Goal: Use online tool/utility: Utilize a website feature to perform a specific function

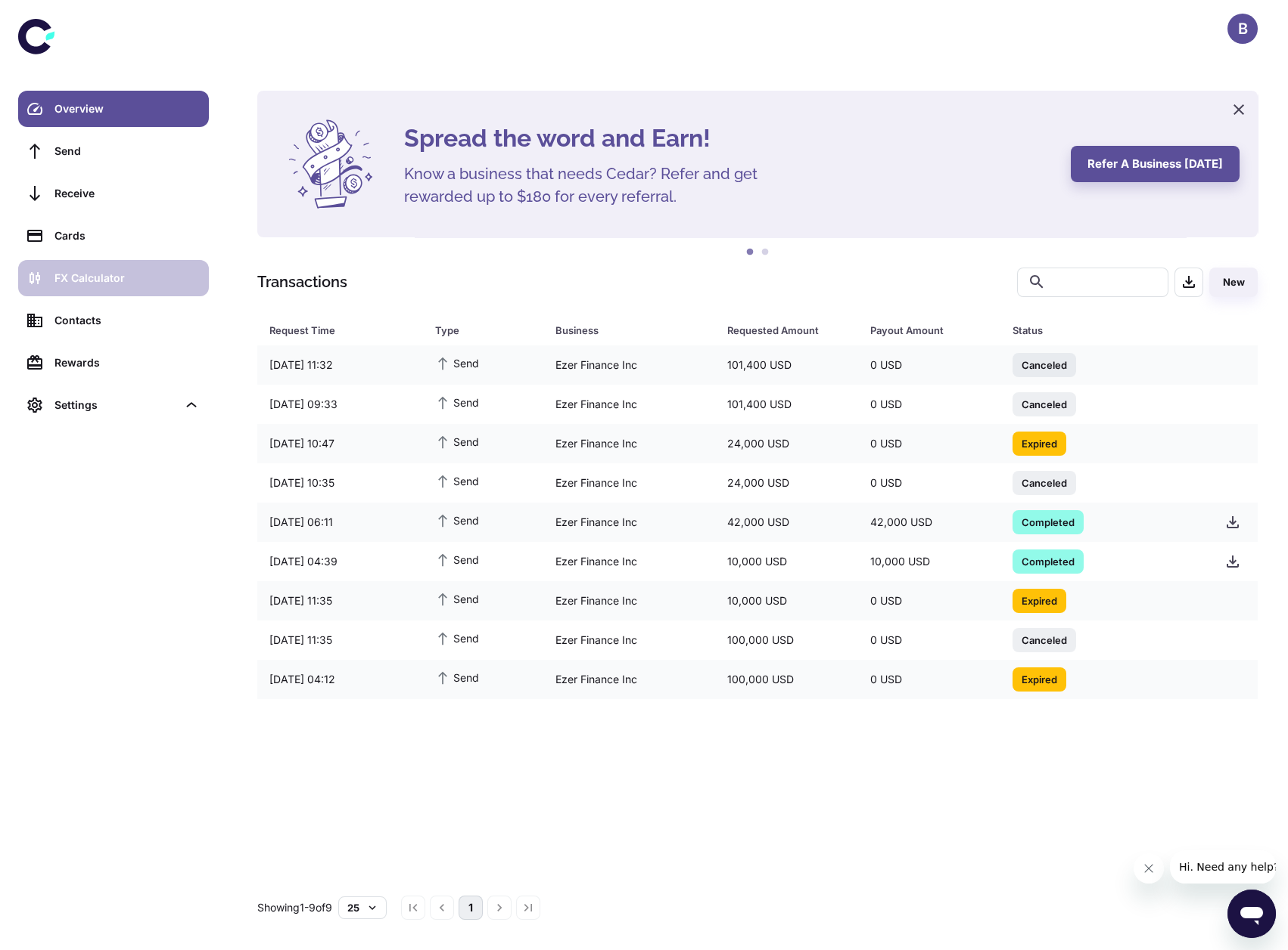
click at [133, 287] on link "FX Calculator" at bounding box center [113, 278] width 191 height 37
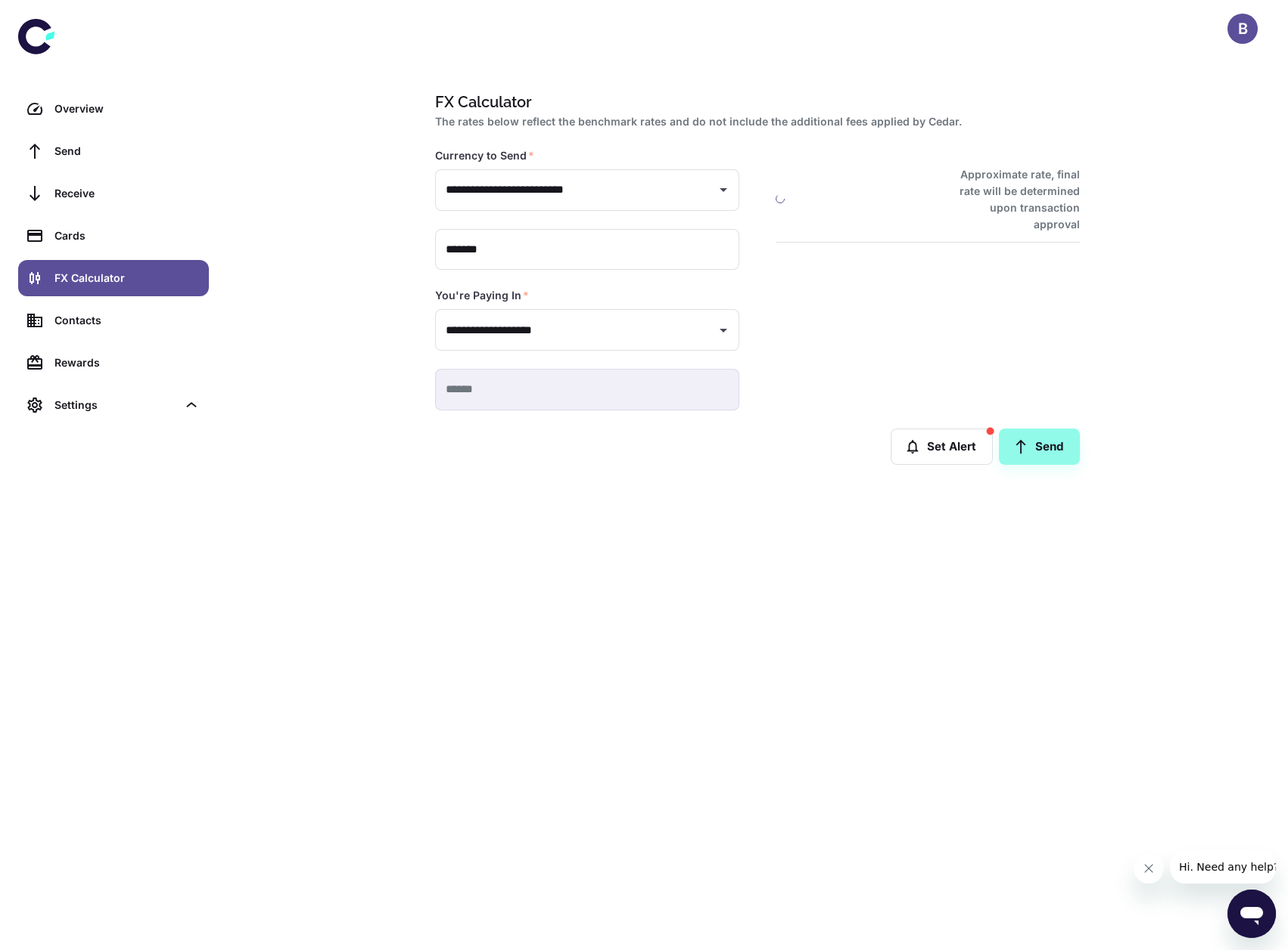
type input "**********"
